Goal: Task Accomplishment & Management: Use online tool/utility

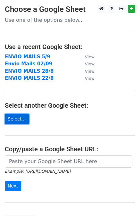
click at [22, 120] on link "Select..." at bounding box center [17, 119] width 24 height 10
click at [18, 123] on link "Select..." at bounding box center [17, 119] width 24 height 10
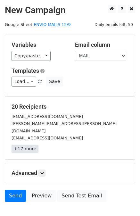
click at [15, 145] on link "+17 more" at bounding box center [25, 149] width 27 height 8
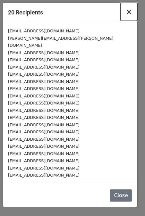
click at [129, 14] on span "×" at bounding box center [129, 11] width 6 height 9
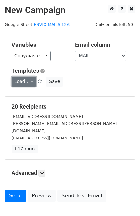
click at [17, 79] on link "Load..." at bounding box center [24, 82] width 25 height 10
click at [73, 78] on div "Load... No templates saved Save" at bounding box center [70, 82] width 127 height 10
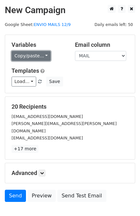
click at [45, 54] on link "Copy/paste..." at bounding box center [31, 56] width 39 height 10
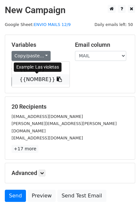
click at [23, 79] on link "{{NOMBRE}}" at bounding box center [41, 79] width 58 height 10
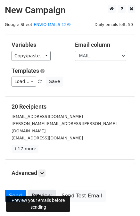
click at [40, 190] on link "Preview" at bounding box center [42, 196] width 28 height 12
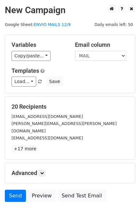
click at [38, 169] on h5 "Advanced" at bounding box center [70, 172] width 117 height 7
click at [43, 171] on icon at bounding box center [42, 173] width 4 height 4
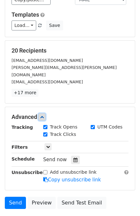
scroll to position [56, 0]
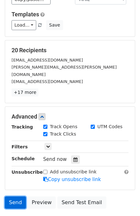
click at [16, 196] on link "Send" at bounding box center [15, 202] width 21 height 12
